Goal: Information Seeking & Learning: Learn about a topic

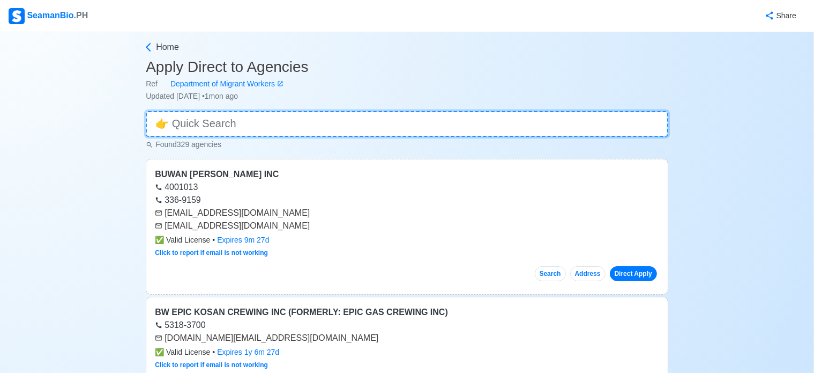
click at [286, 116] on input at bounding box center [407, 124] width 523 height 26
click at [164, 48] on span "Home" at bounding box center [167, 47] width 23 height 13
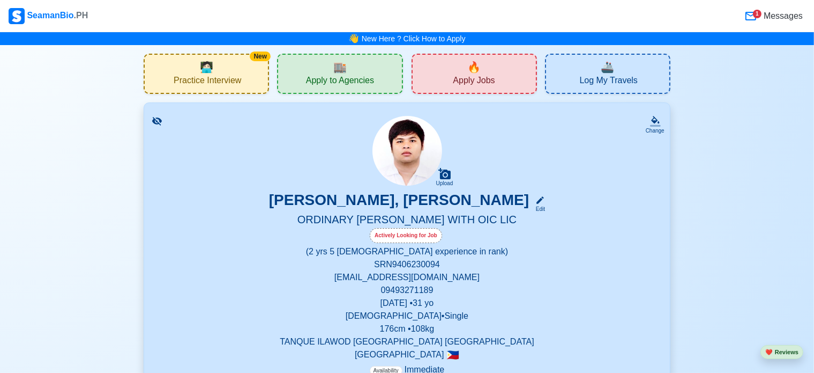
click at [469, 69] on span "🔥" at bounding box center [474, 67] width 13 height 16
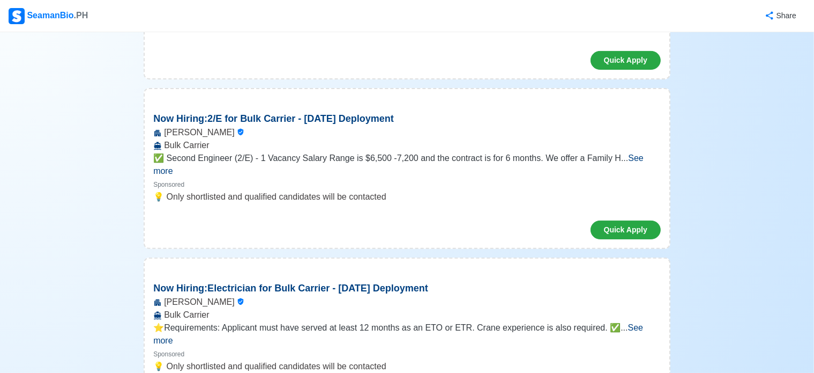
scroll to position [54, 0]
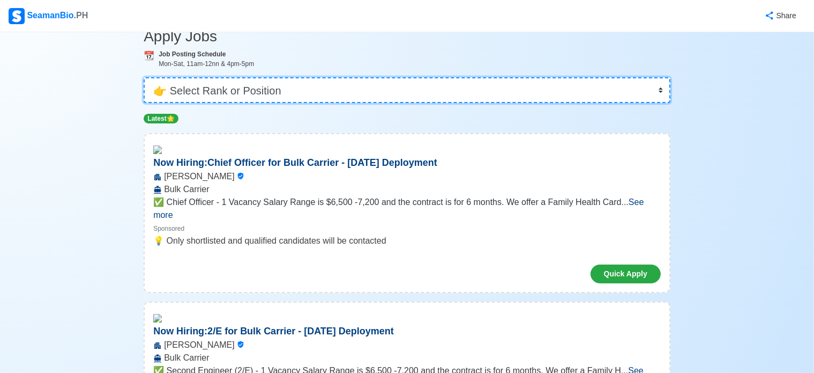
drag, startPoint x: 225, startPoint y: 88, endPoint x: 227, endPoint y: 96, distance: 8.2
click at [225, 88] on select "👉 Select Rank or Position Master Chief Officer 2nd Officer 3rd Officer Junior O…" at bounding box center [407, 90] width 527 height 26
click at [144, 77] on select "👉 Select Rank or Position Master Chief Officer 2nd Officer 3rd Officer Junior O…" at bounding box center [407, 90] width 527 height 26
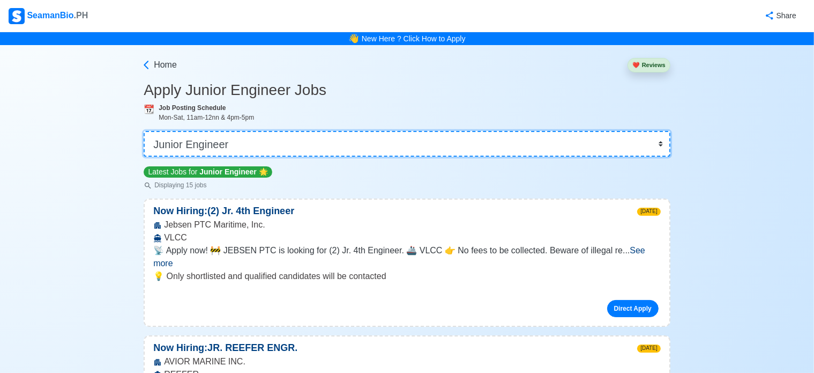
click at [257, 147] on select "👉 Select Rank or Position Master Chief Officer 2nd Officer 3rd Officer Junior O…" at bounding box center [407, 144] width 527 height 26
click at [144, 131] on select "👉 Select Rank or Position Master Chief Officer 2nd Officer 3rd Officer Junior O…" at bounding box center [407, 144] width 527 height 26
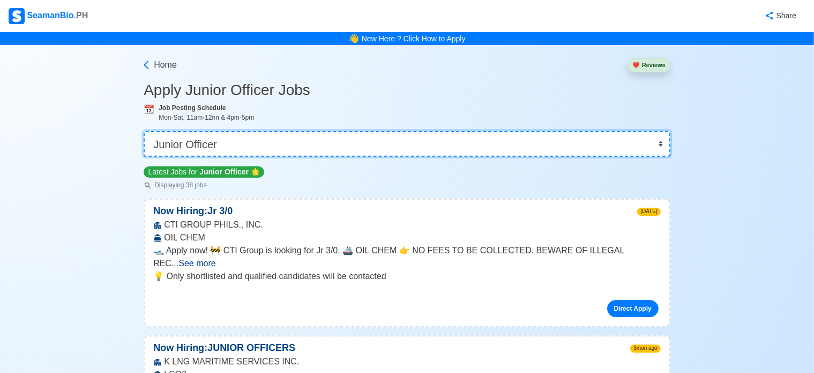
click at [269, 148] on select "👉 Select Rank or Position Master Chief Officer 2nd Officer 3rd Officer Junior O…" at bounding box center [407, 144] width 527 height 26
select select "[PERSON_NAME]"
click at [144, 131] on select "👉 Select Rank or Position Master Chief Officer 2nd Officer 3rd Officer Junior O…" at bounding box center [407, 144] width 527 height 26
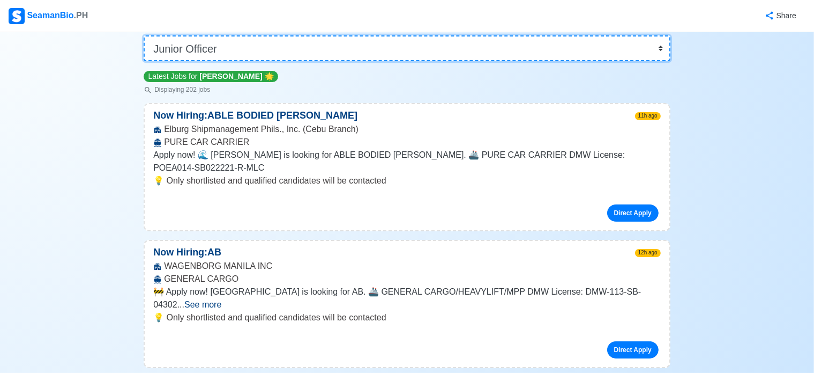
scroll to position [107, 0]
